Goal: Transaction & Acquisition: Purchase product/service

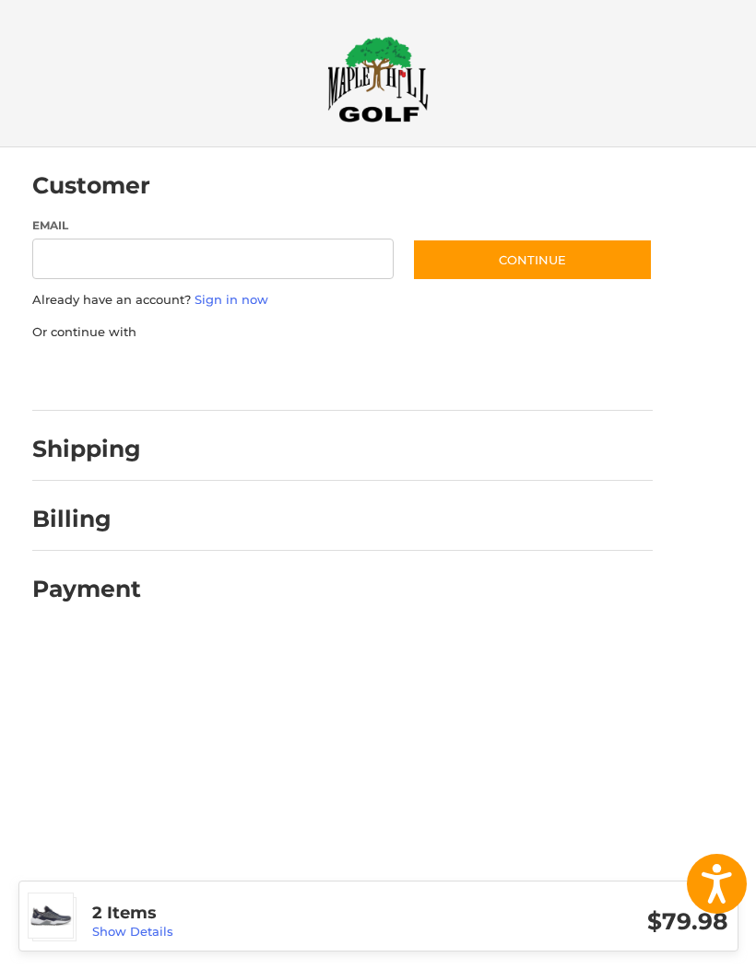
click at [123, 930] on link "Show Details" at bounding box center [132, 931] width 81 height 15
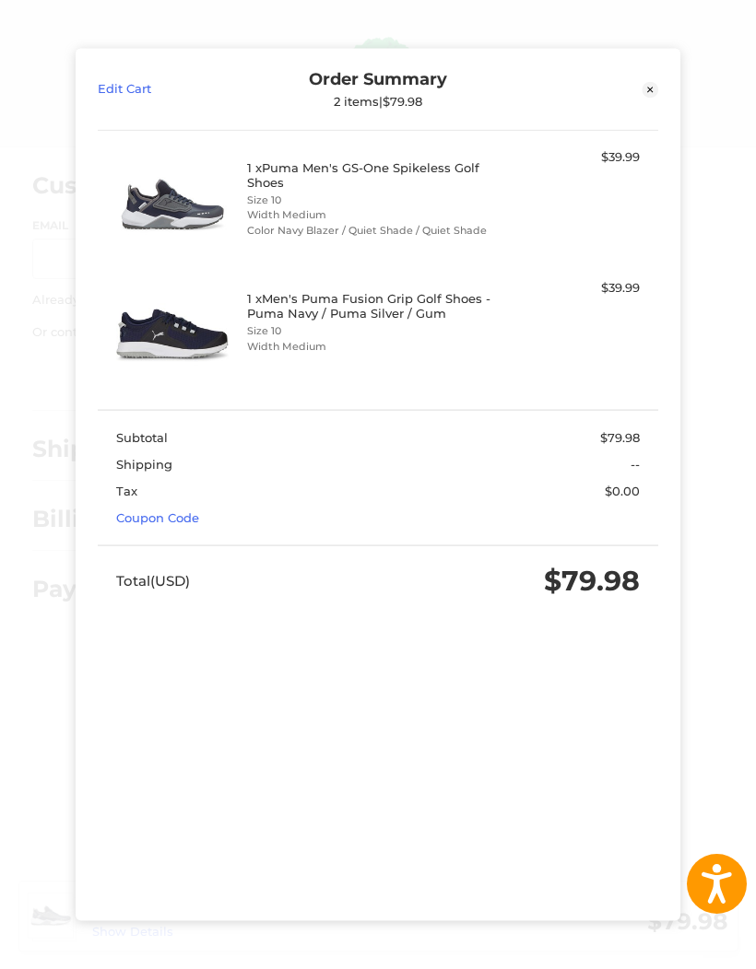
click at [151, 511] on link "Coupon Code" at bounding box center [157, 518] width 83 height 15
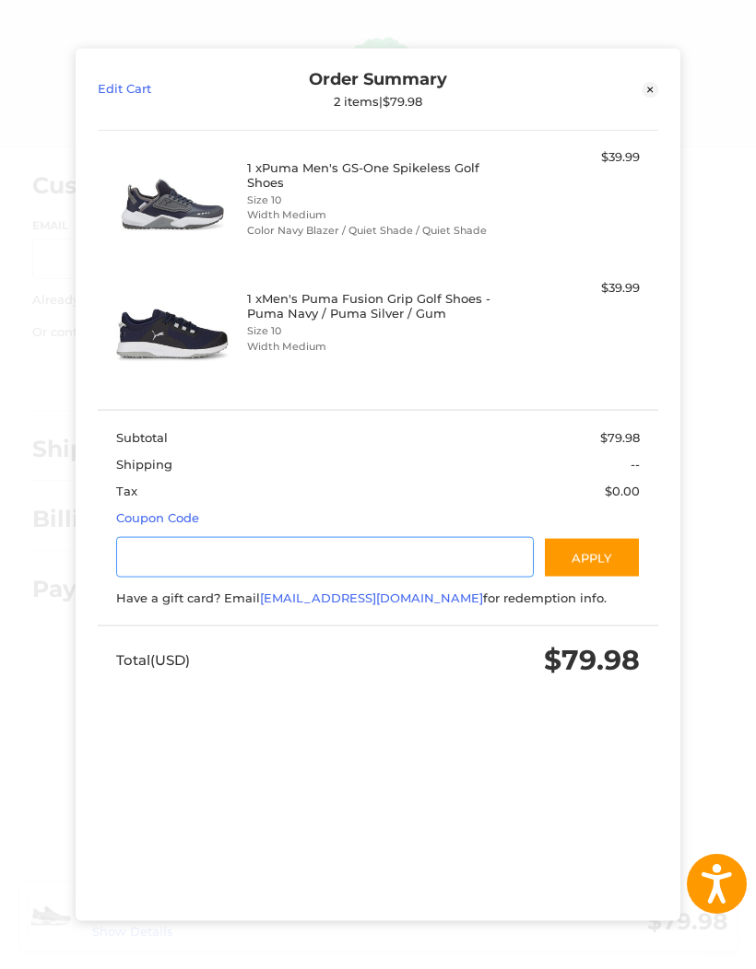
click at [178, 536] on input "Gift Certificate or Coupon Code" at bounding box center [324, 556] width 417 height 41
type input "********"
click at [606, 536] on button "Apply" at bounding box center [592, 556] width 98 height 41
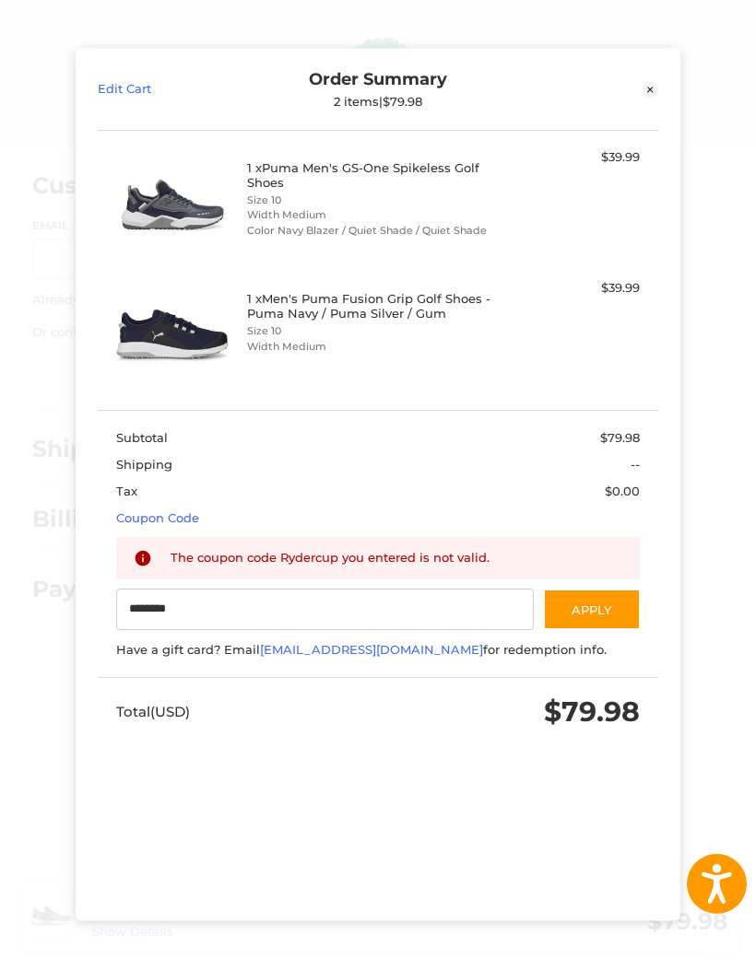
click at [129, 69] on link "Edit Cart" at bounding box center [168, 89] width 140 height 41
